Goal: Task Accomplishment & Management: Complete application form

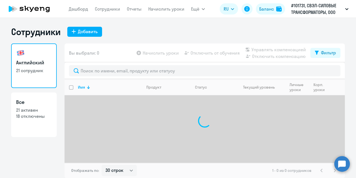
select select "30"
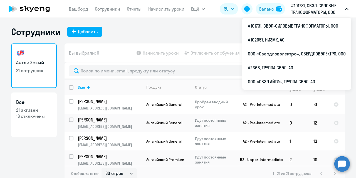
click at [333, 9] on p "#101731, СВЭЛ-СИЛОВЫЕ ТРАНСФОРМАТОРЫ, ООО" at bounding box center [317, 8] width 52 height 13
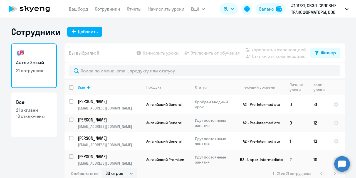
click at [345, 8] on button "#101731, СВЭЛ-СИЛОВЫЕ ТРАНСФОРМАТОРЫ, ООО" at bounding box center [320, 8] width 63 height 13
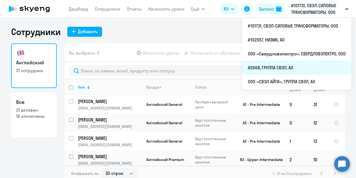
click at [279, 68] on li "#2668, ГРУППА СВЭЛ, АО" at bounding box center [296, 68] width 109 height 14
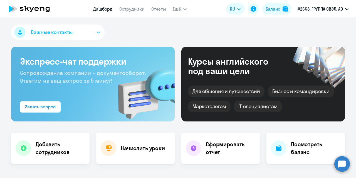
select select "30"
click at [56, 150] on h4 "Добавить сотрудников" at bounding box center [61, 148] width 50 height 16
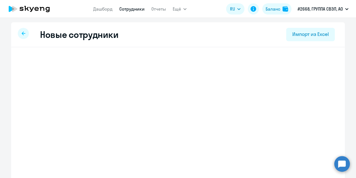
select select "english_adult_not_native_speaker"
select select "5"
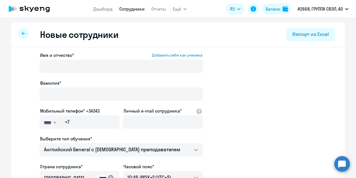
click at [20, 53] on app-new-student-form "Имя и отчество* Добавить себя как ученика [PERSON_NAME]* Мобильный телефон* +34…" at bounding box center [178, 151] width 316 height 198
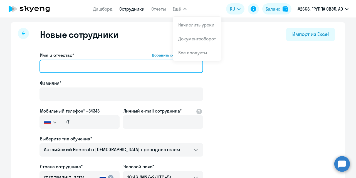
click at [76, 67] on input "Имя и отчество* Добавить себя как ученика" at bounding box center [122, 66] width 164 height 13
paste input "[PERSON_NAME]"
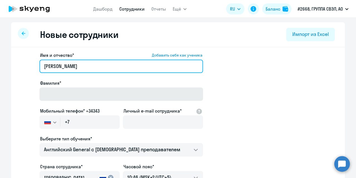
type input "[PERSON_NAME]"
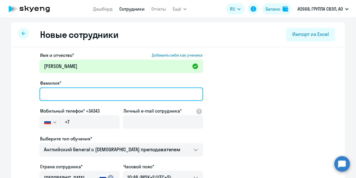
click at [66, 94] on input "Фамилия*" at bounding box center [122, 93] width 164 height 13
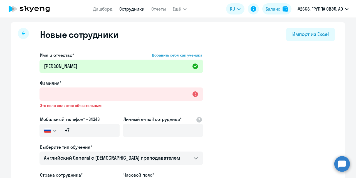
drag, startPoint x: 258, startPoint y: 95, endPoint x: 228, endPoint y: 95, distance: 30.6
click at [258, 95] on app-new-student-form "Имя и отчество* Добавить себя как ученика [PERSON_NAME]* Это поле является обяз…" at bounding box center [178, 155] width 316 height 207
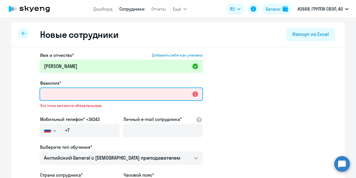
click at [89, 94] on input "Фамилия*" at bounding box center [122, 93] width 164 height 13
paste input "[PERSON_NAME]"
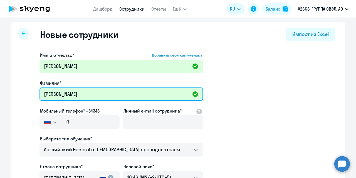
type input "[PERSON_NAME]"
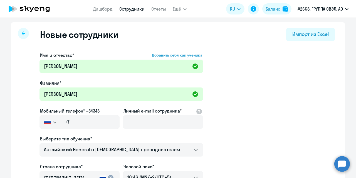
click at [16, 115] on div "Имя и отчество* Добавить себя как ученика [PERSON_NAME]* [PERSON_NAME] Мобильны…" at bounding box center [178, 169] width 334 height 245
click at [77, 123] on input "+7" at bounding box center [89, 121] width 59 height 13
paste input "[PHONE_NUMBER]"
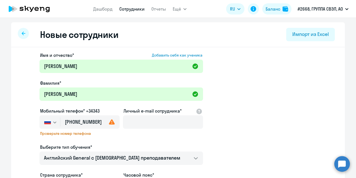
click at [112, 144] on div "Выберите тип обучения*" at bounding box center [122, 147] width 164 height 7
click at [53, 124] on svg-icon "button" at bounding box center [55, 122] width 4 height 4
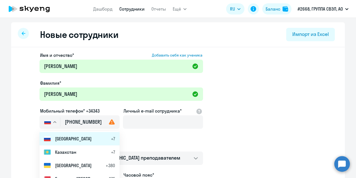
click at [61, 142] on li "Россия +7" at bounding box center [80, 138] width 80 height 13
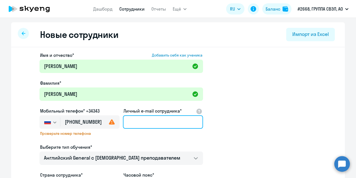
click at [142, 124] on input "Личный e-mail сотрудника*" at bounding box center [163, 121] width 80 height 13
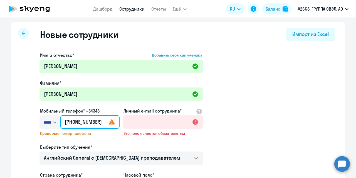
click at [92, 123] on input "[PHONE_NUMBER]" at bounding box center [89, 121] width 59 height 13
click at [96, 122] on input "[PHONE_NUMBER]" at bounding box center [89, 121] width 59 height 13
click at [93, 122] on input "[PHONE_NUMBER]" at bounding box center [89, 121] width 59 height 13
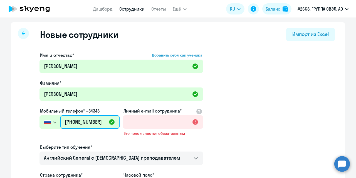
type input "[PHONE_NUMBER]"
drag, startPoint x: 26, startPoint y: 101, endPoint x: 37, endPoint y: 101, distance: 10.9
click at [26, 101] on app-new-student-form "Имя и отчество* Добавить себя как ученика [PERSON_NAME]* [PERSON_NAME] Мобильны…" at bounding box center [178, 155] width 316 height 207
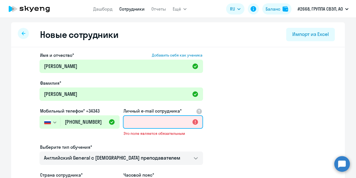
click at [166, 122] on input "Личный e-mail сотрудника*" at bounding box center [163, 121] width 80 height 13
paste input "1. [EMAIL_ADDRESS][DOMAIN_NAME]"
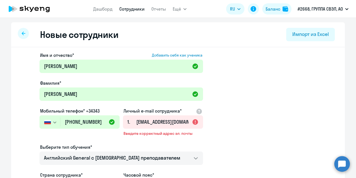
click at [247, 104] on app-new-student-form "Имя и отчество* Добавить себя как ученика [PERSON_NAME]* [PERSON_NAME] Мобильны…" at bounding box center [178, 155] width 316 height 207
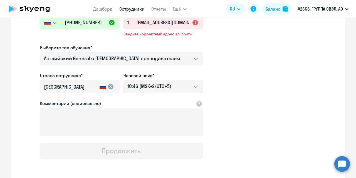
scroll to position [66, 0]
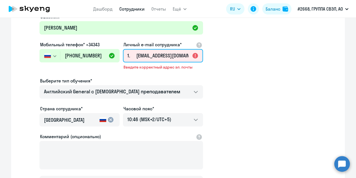
click at [134, 57] on input "1. [EMAIL_ADDRESS][DOMAIN_NAME]" at bounding box center [163, 55] width 80 height 13
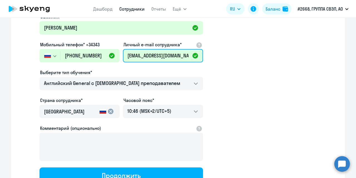
type input "[EMAIL_ADDRESS][DOMAIN_NAME]"
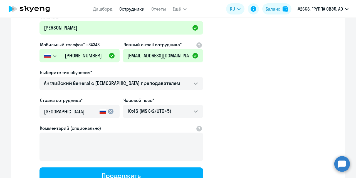
click at [238, 83] on app-new-student-form "Имя и отчество* Добавить себя как ученика [PERSON_NAME]* [PERSON_NAME] Мобильны…" at bounding box center [178, 85] width 316 height 198
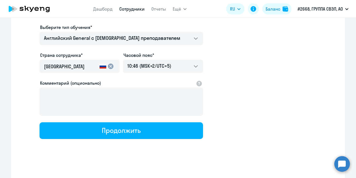
scroll to position [114, 0]
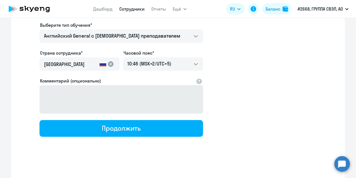
click at [124, 129] on div "Продолжить" at bounding box center [121, 128] width 39 height 9
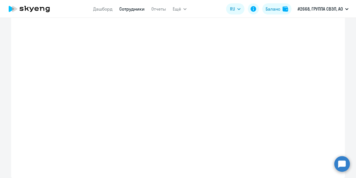
select select "english_adult_not_native_speaker"
select select "5"
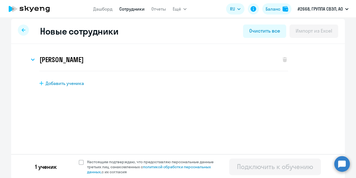
scroll to position [4, 0]
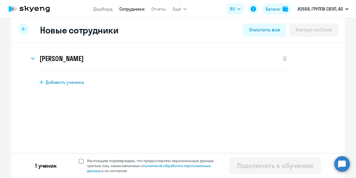
click at [84, 161] on span "Настоящим подтверждаю, что предоставляю персональные данные третьих лиц, ознако…" at bounding box center [152, 165] width 137 height 15
click at [79, 158] on input "Настоящим подтверждаю, что предоставляю персональные данные третьих лиц, ознако…" at bounding box center [78, 158] width 0 height 0
checkbox input "true"
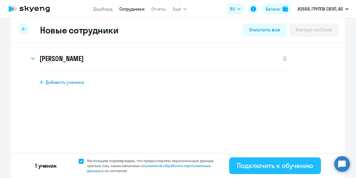
click at [254, 165] on div "Подключить к обучению" at bounding box center [275, 165] width 76 height 9
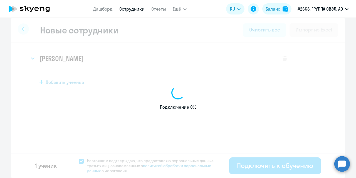
select select "english_adult_not_native_speaker"
select select "5"
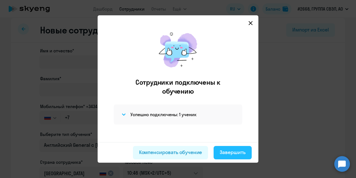
click at [230, 153] on div "Завершить" at bounding box center [233, 152] width 26 height 7
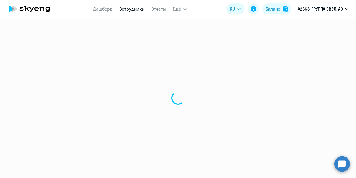
select select "30"
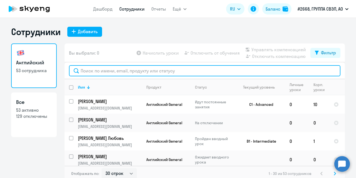
click at [98, 69] on input "text" at bounding box center [205, 70] width 272 height 11
